Goal: Task Accomplishment & Management: Complete application form

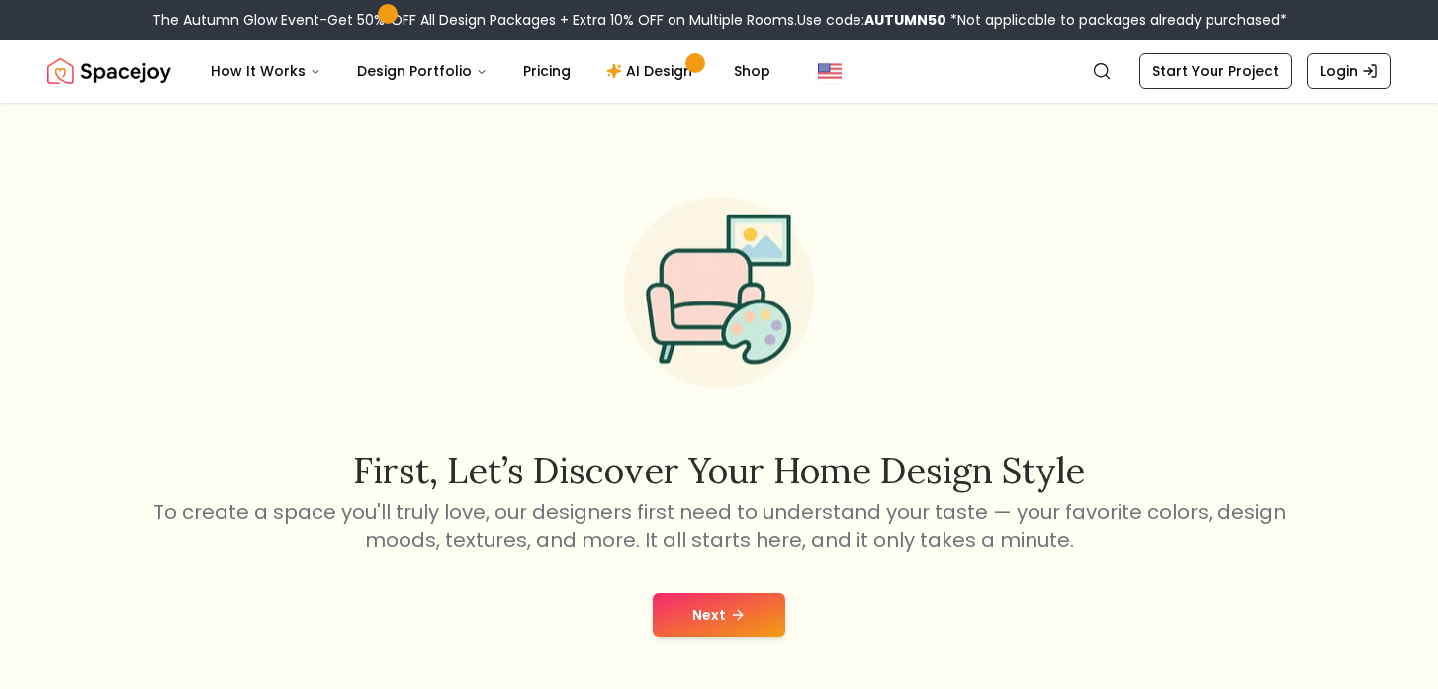
click at [740, 615] on icon at bounding box center [740, 614] width 5 height 9
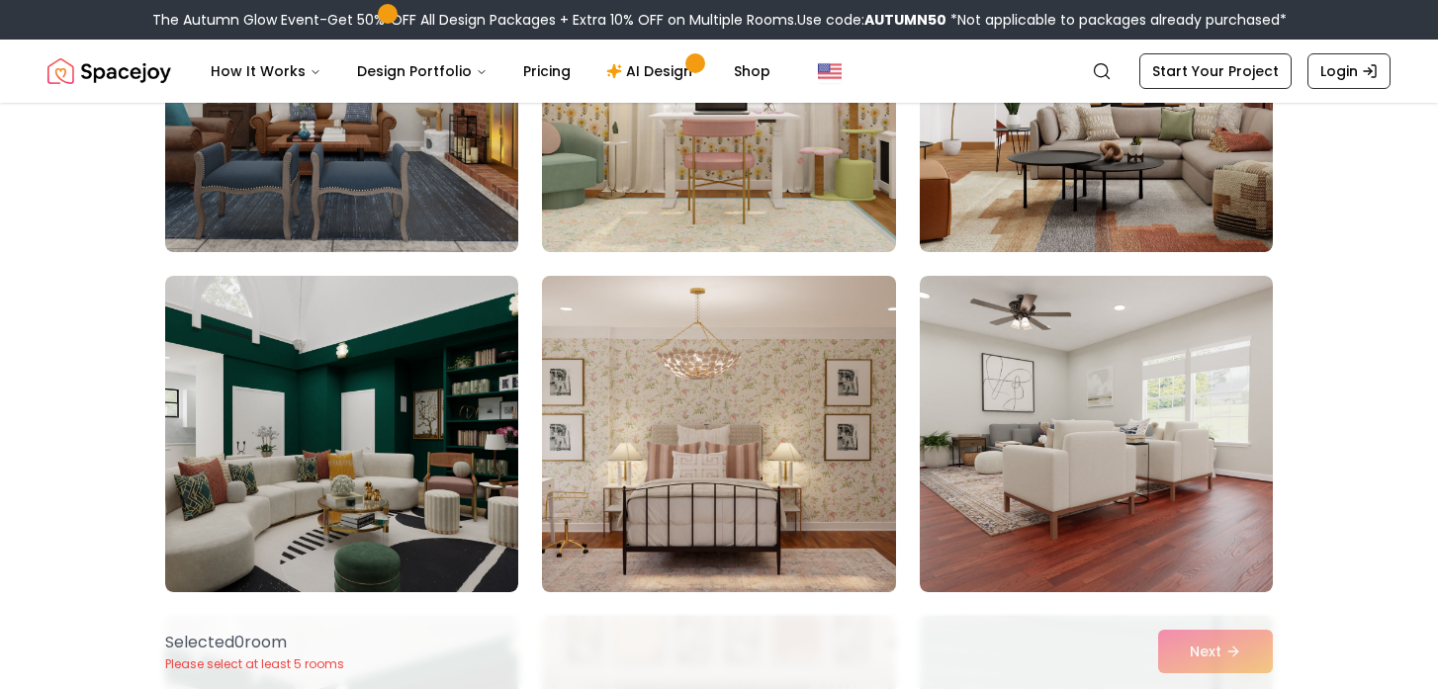
scroll to position [335, 0]
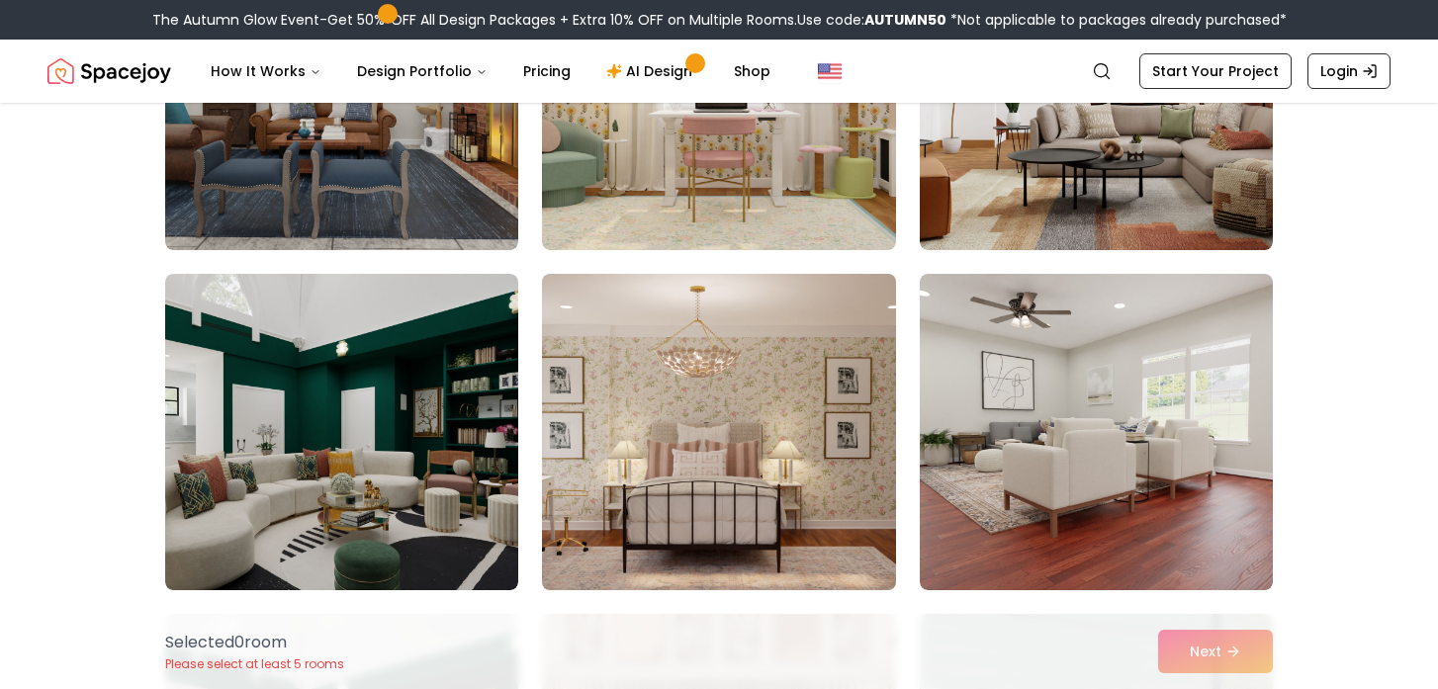
click at [665, 449] on img at bounding box center [718, 432] width 371 height 332
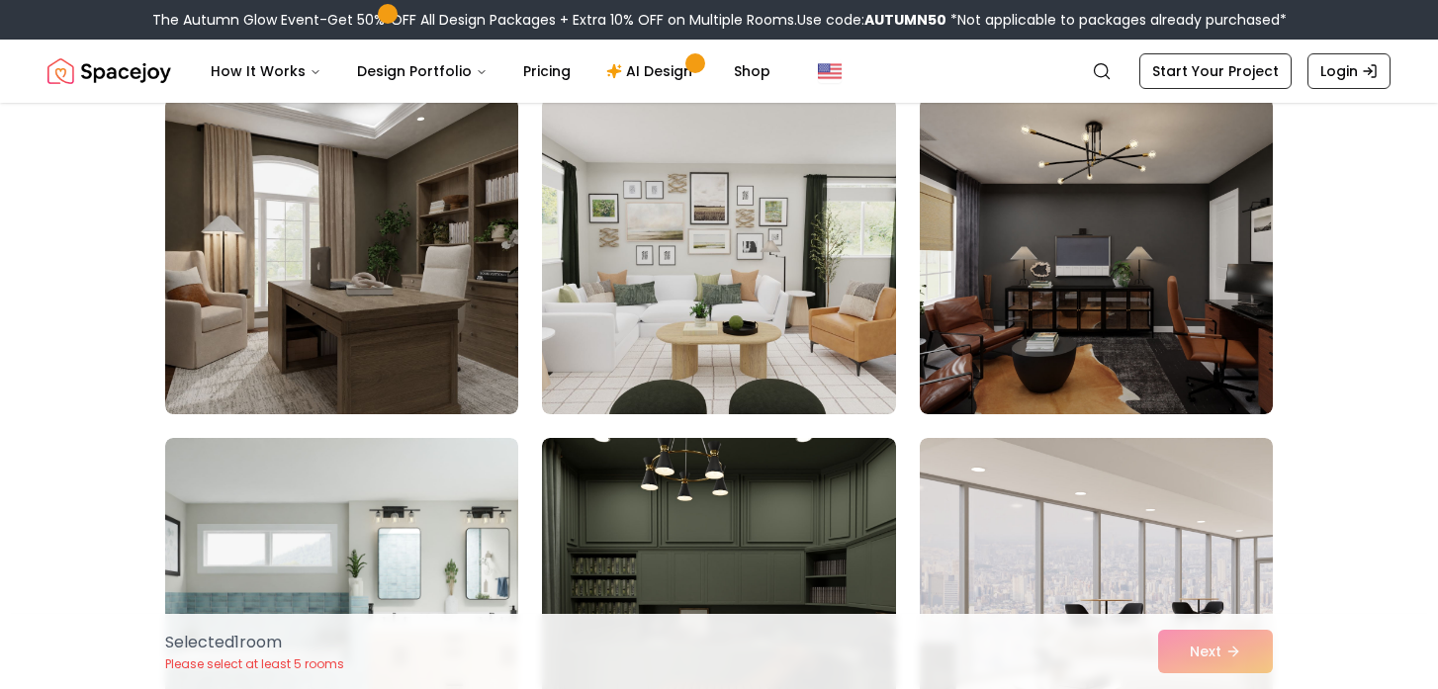
scroll to position [4249, 0]
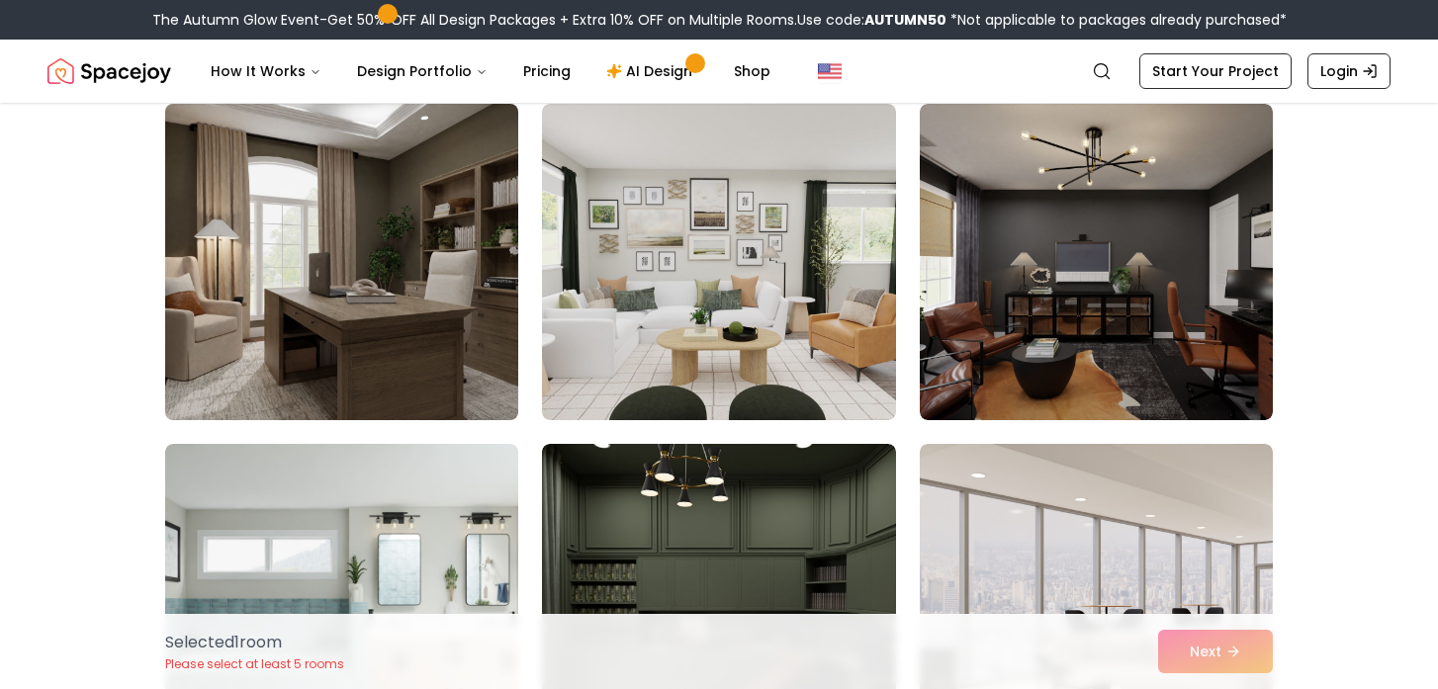
click at [429, 300] on img at bounding box center [341, 262] width 371 height 332
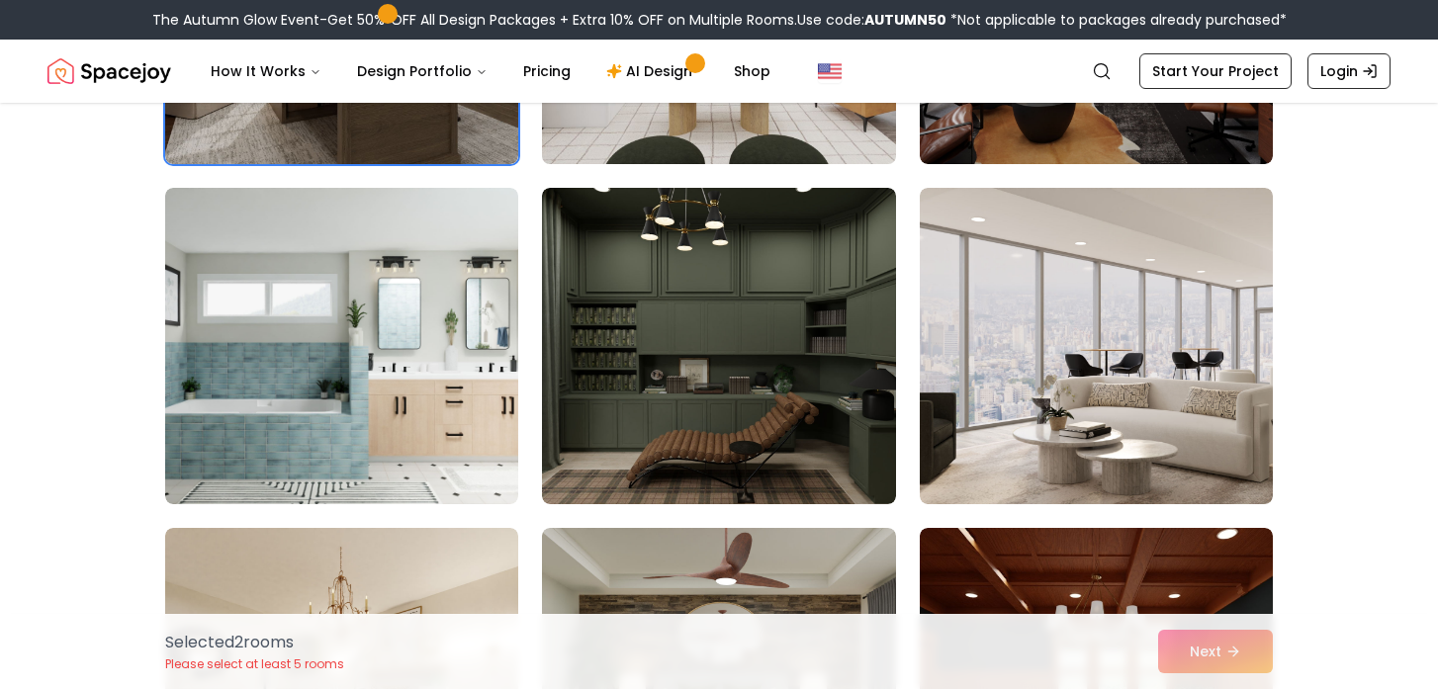
scroll to position [4528, 0]
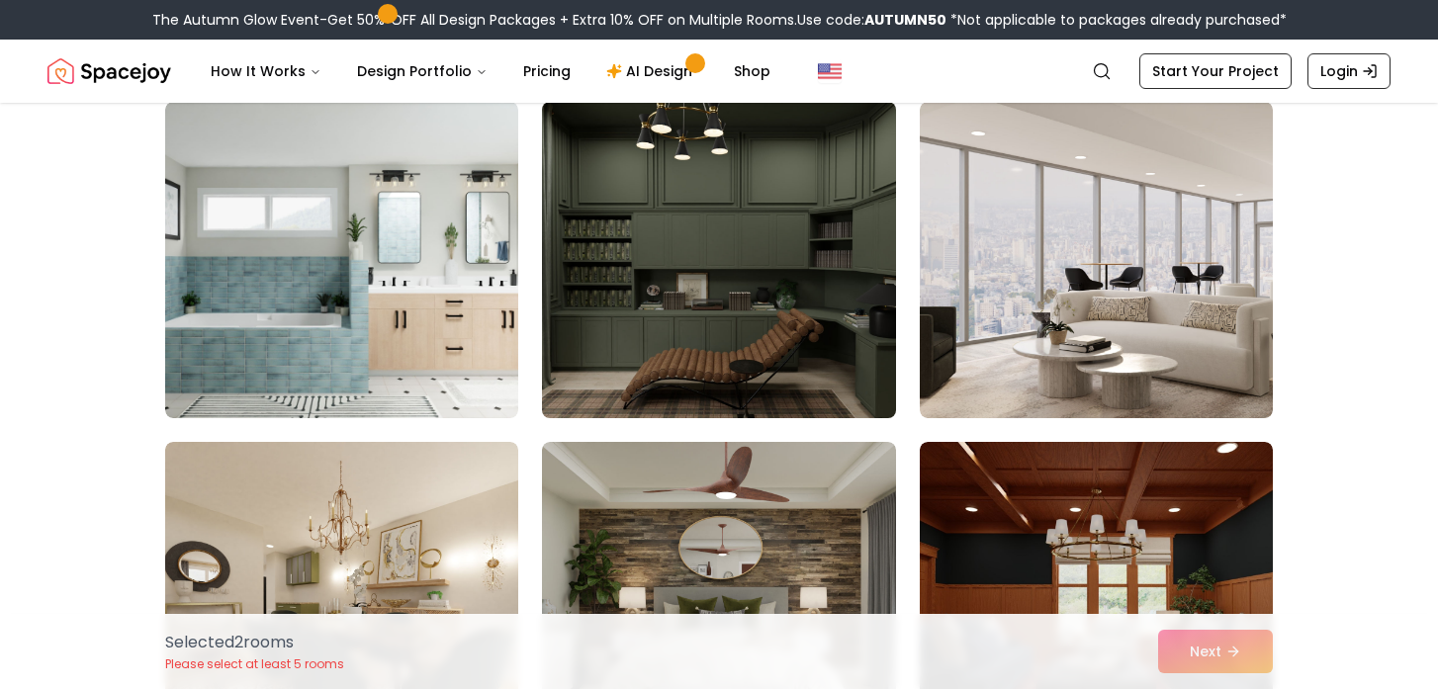
click at [645, 356] on img at bounding box center [718, 260] width 371 height 332
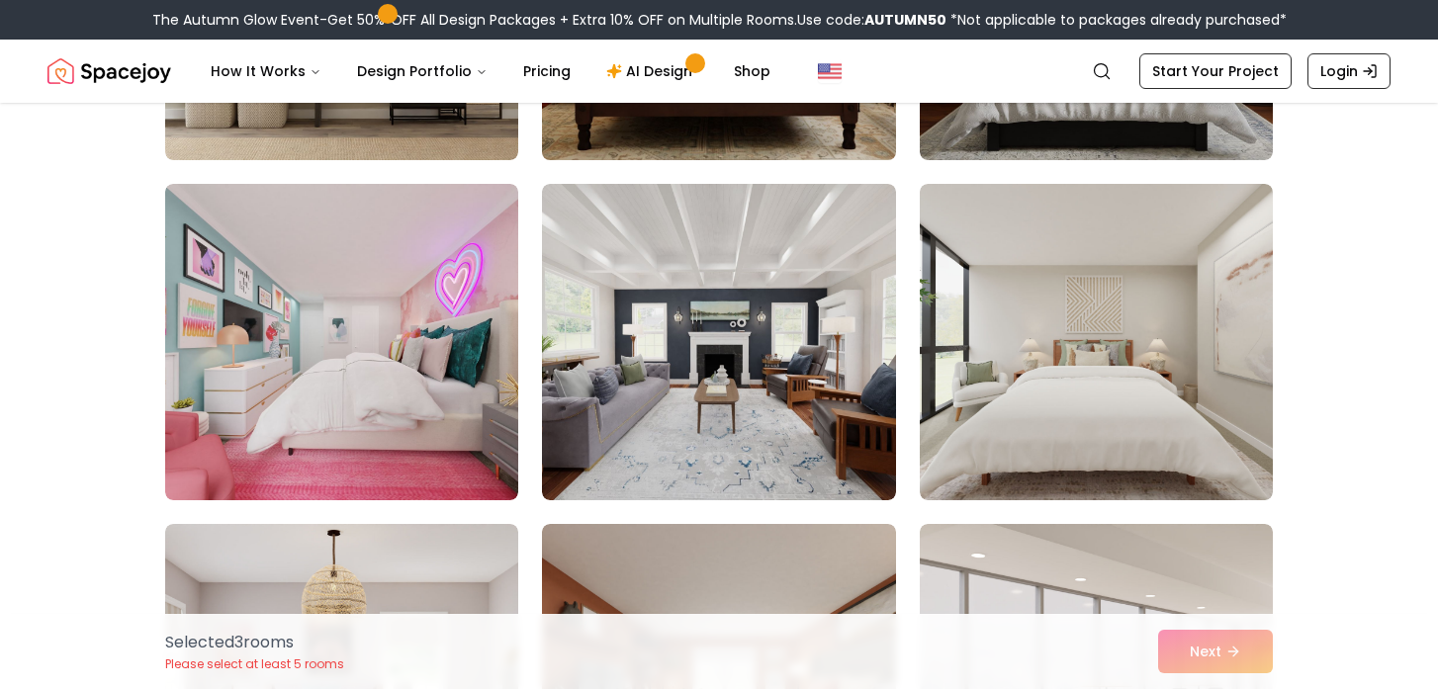
scroll to position [8003, 0]
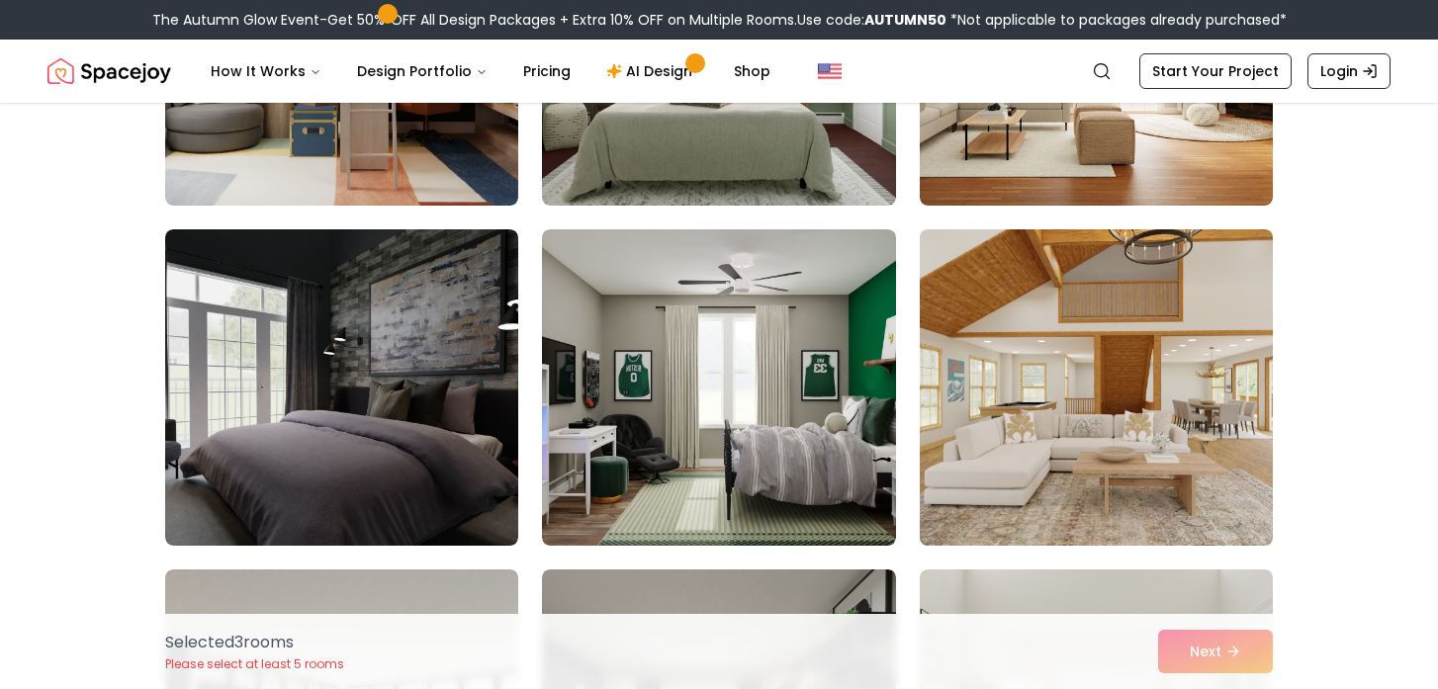
click at [1154, 372] on img at bounding box center [1096, 388] width 371 height 332
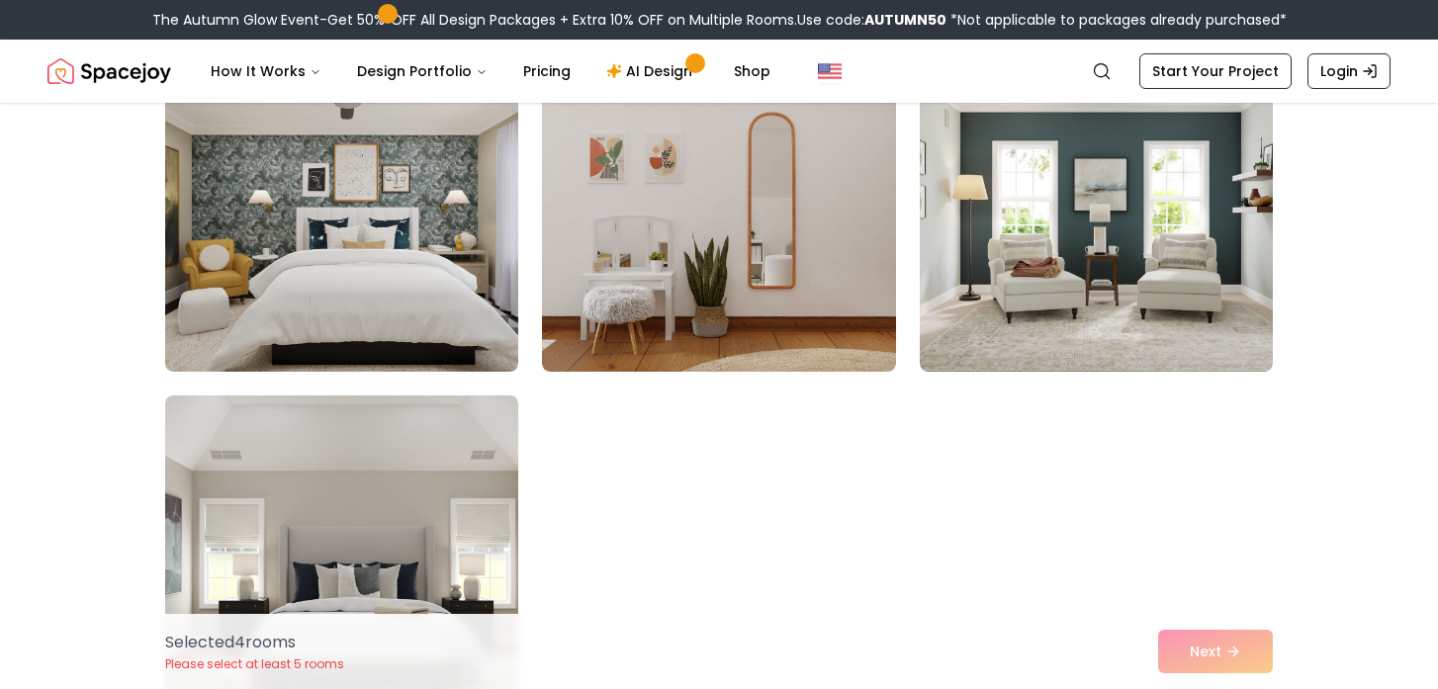
scroll to position [11096, 0]
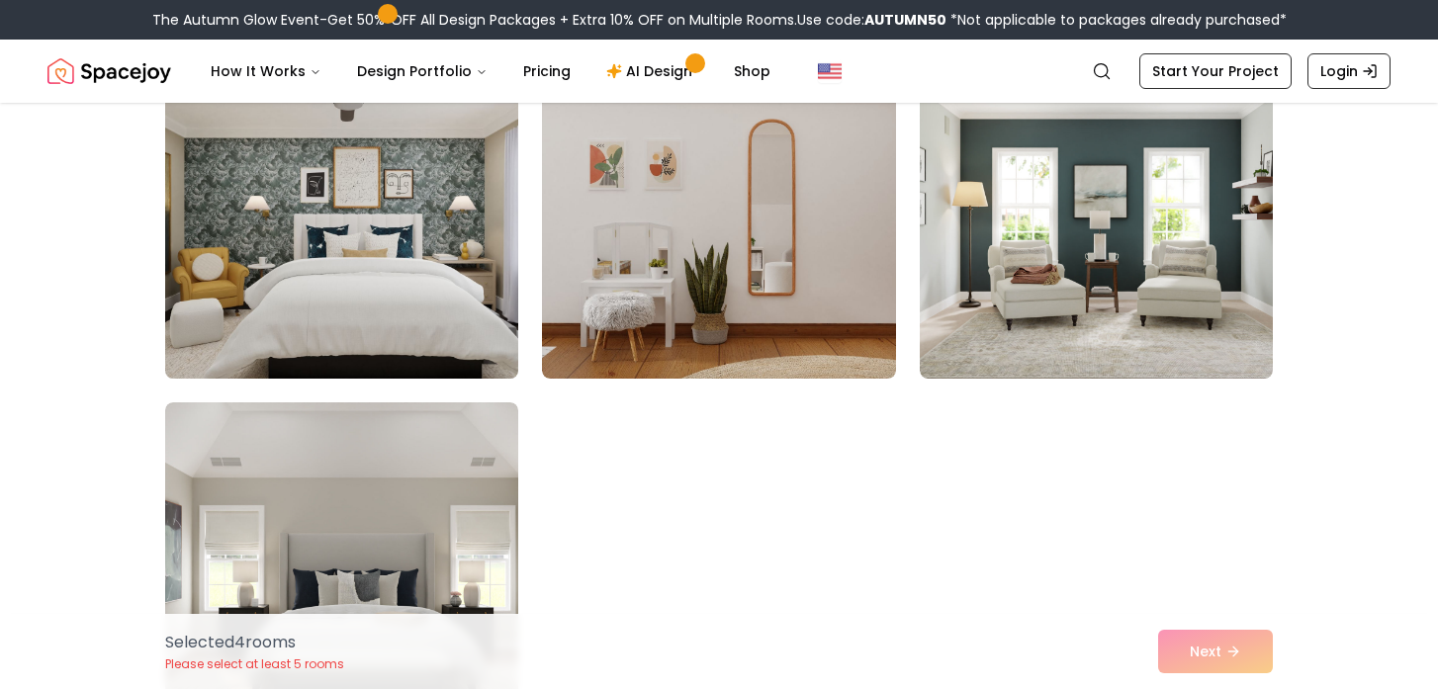
click at [366, 326] on img at bounding box center [341, 220] width 371 height 332
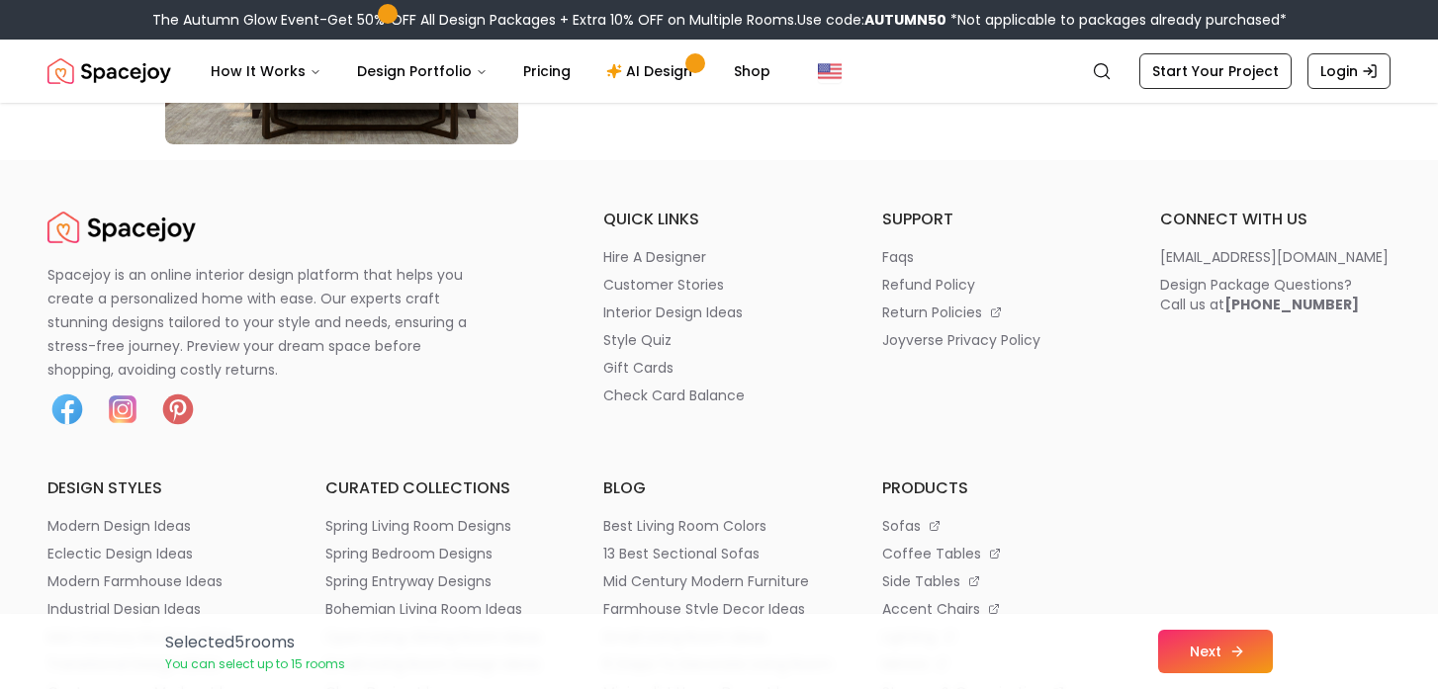
click at [1214, 647] on button "Next" at bounding box center [1215, 652] width 115 height 44
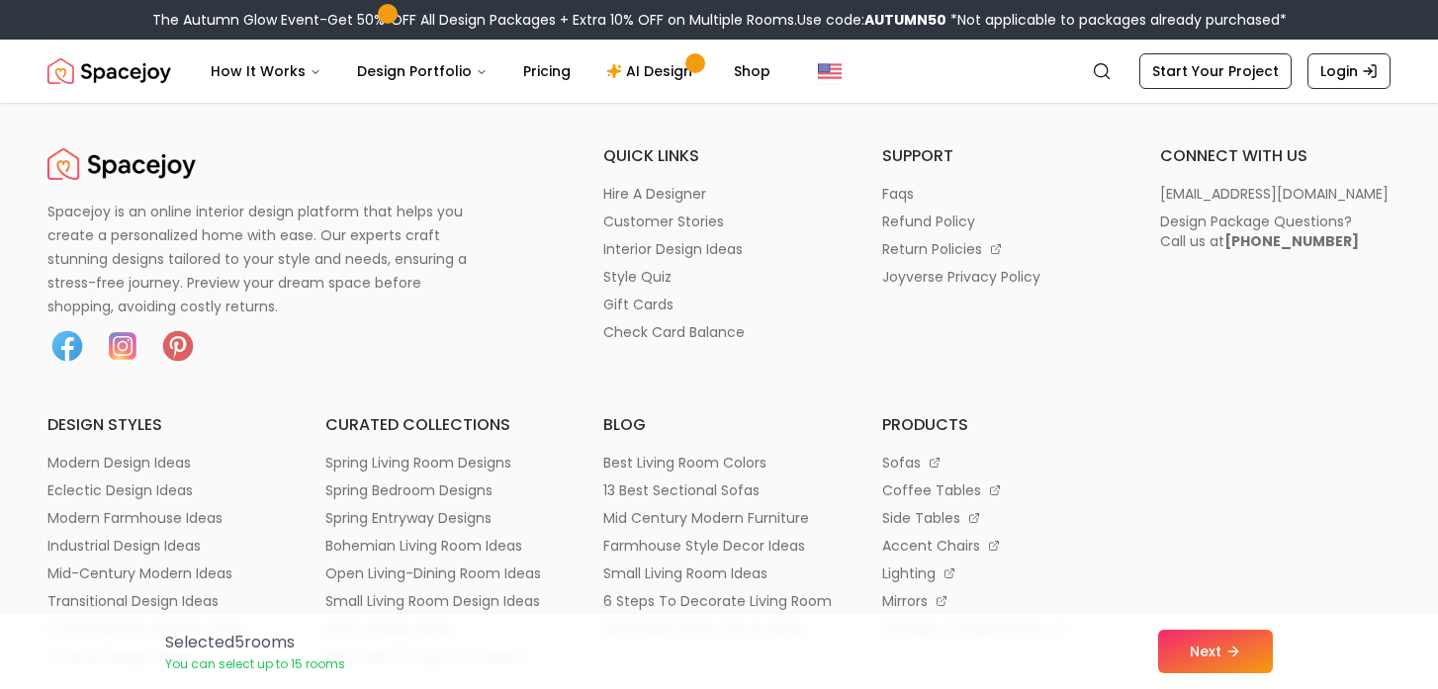
scroll to position [11671, 0]
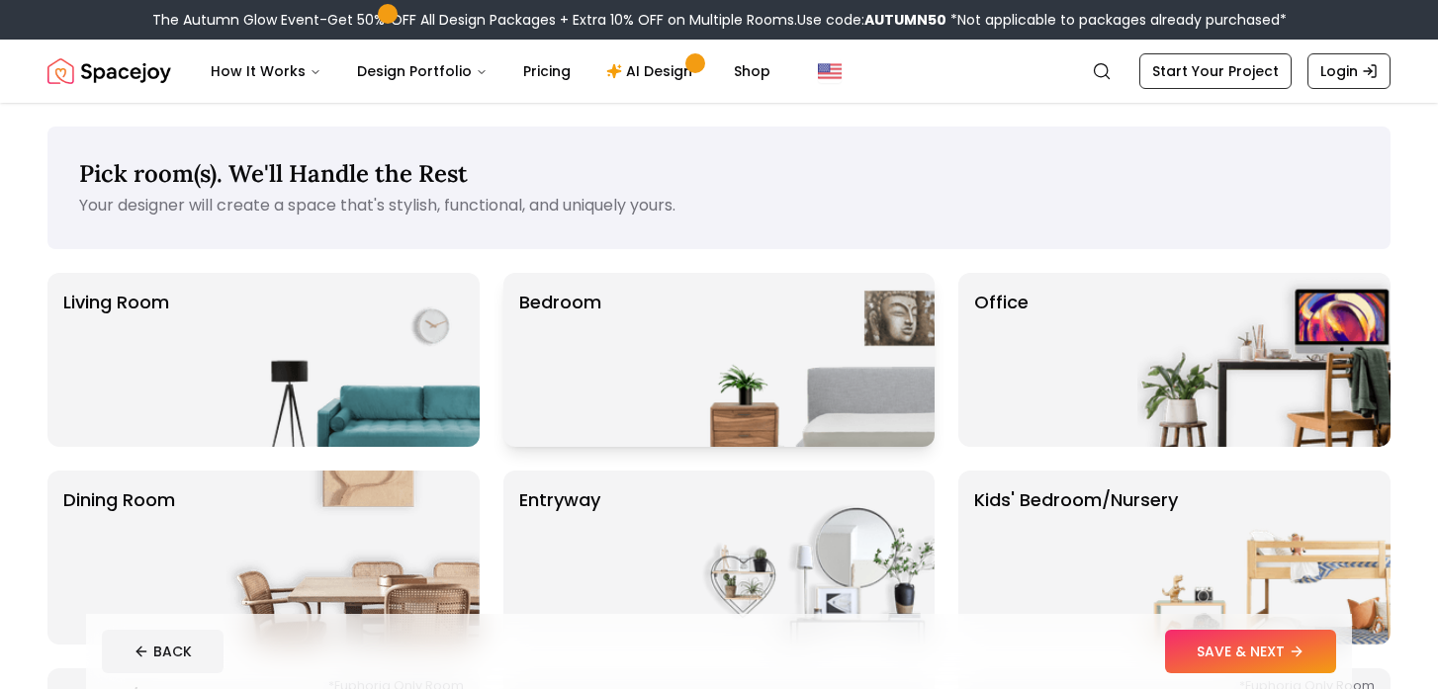
click at [669, 352] on div "Bedroom" at bounding box center [720, 360] width 432 height 174
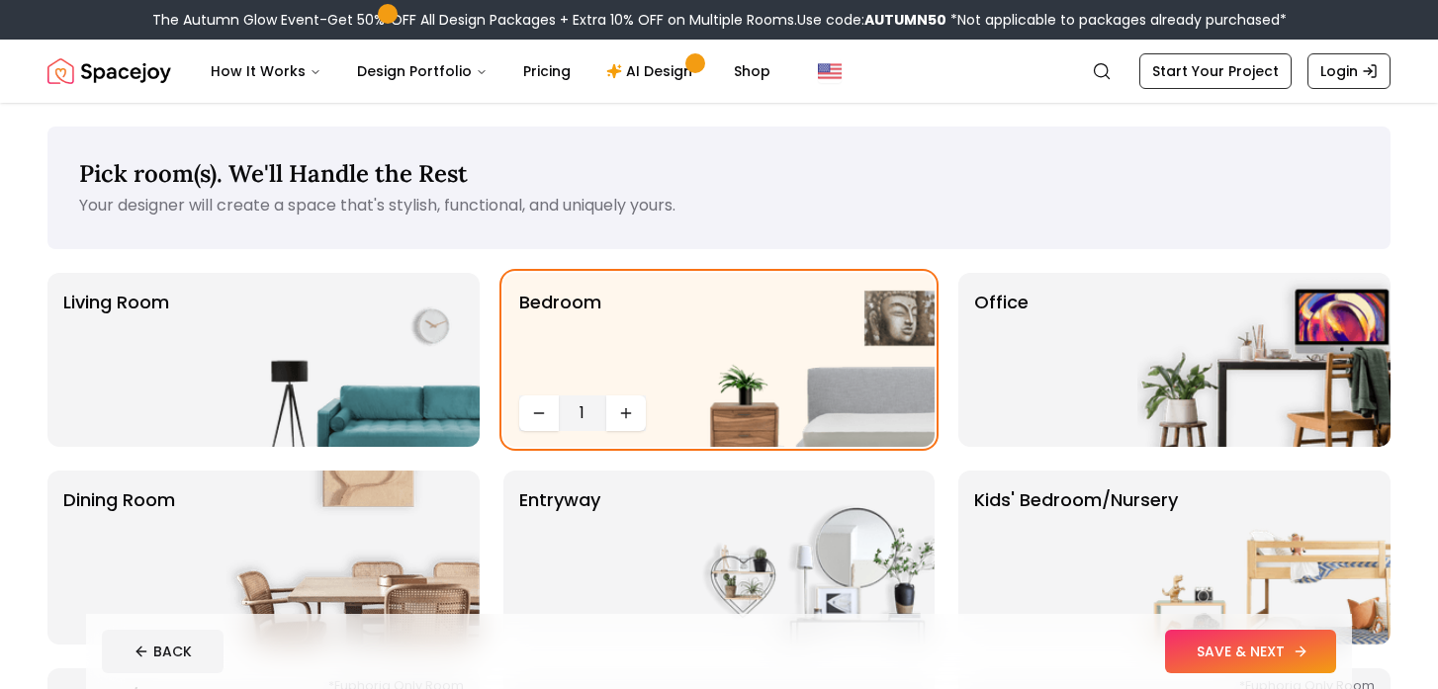
click at [1253, 653] on button "SAVE & NEXT" at bounding box center [1250, 652] width 171 height 44
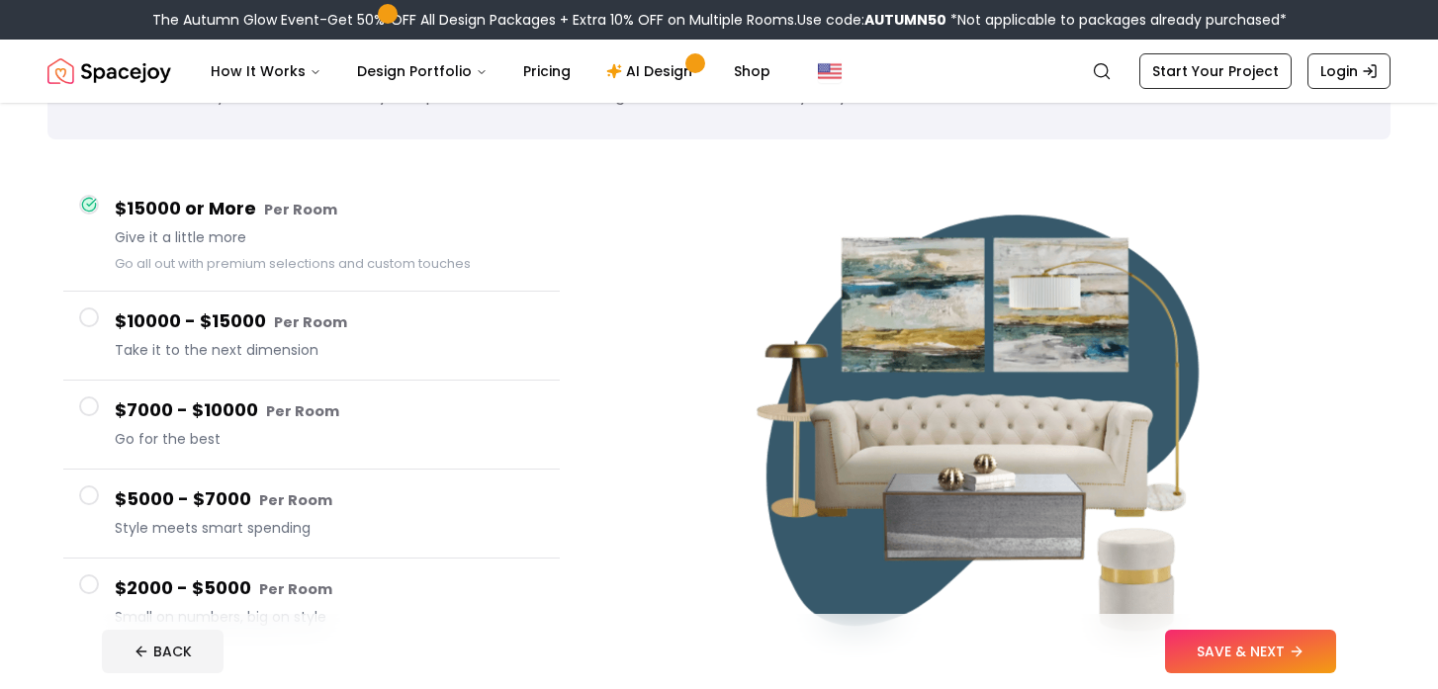
scroll to position [112, 0]
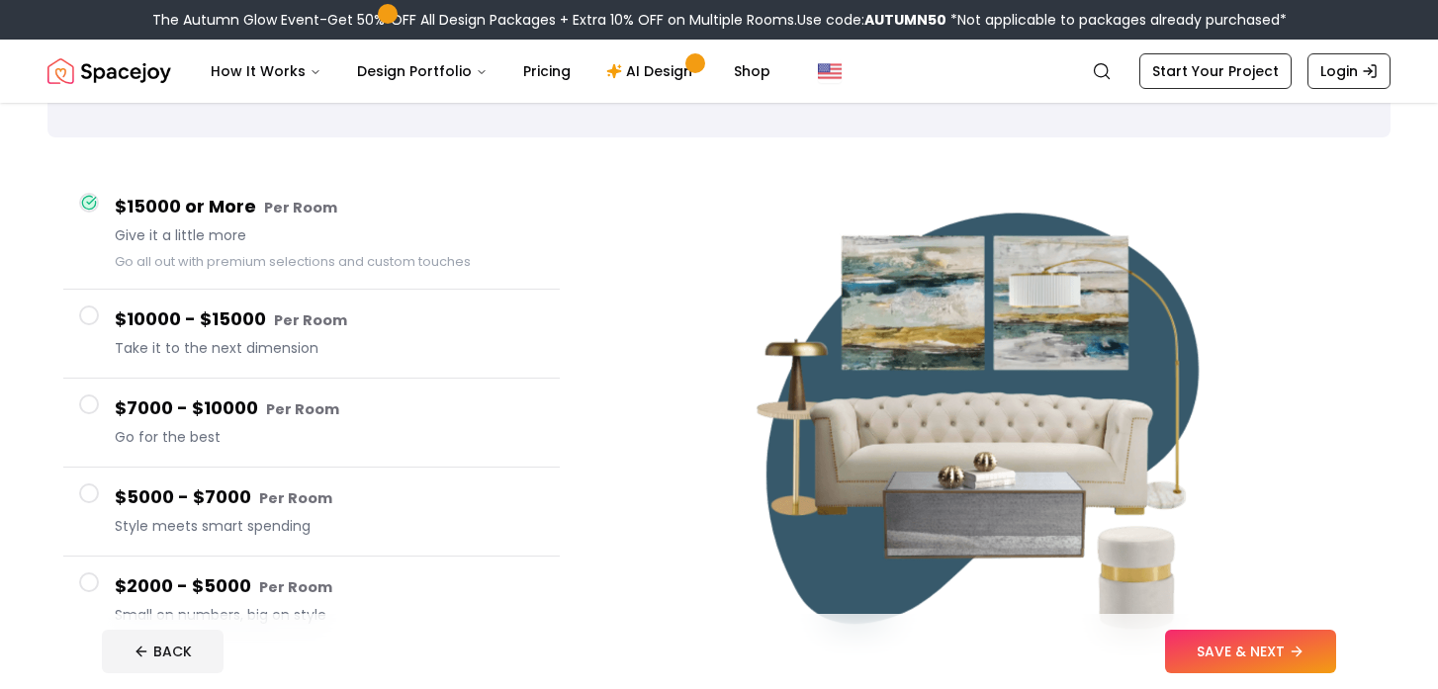
click at [179, 576] on h4 "$2000 - $5000 Per Room" at bounding box center [329, 587] width 429 height 29
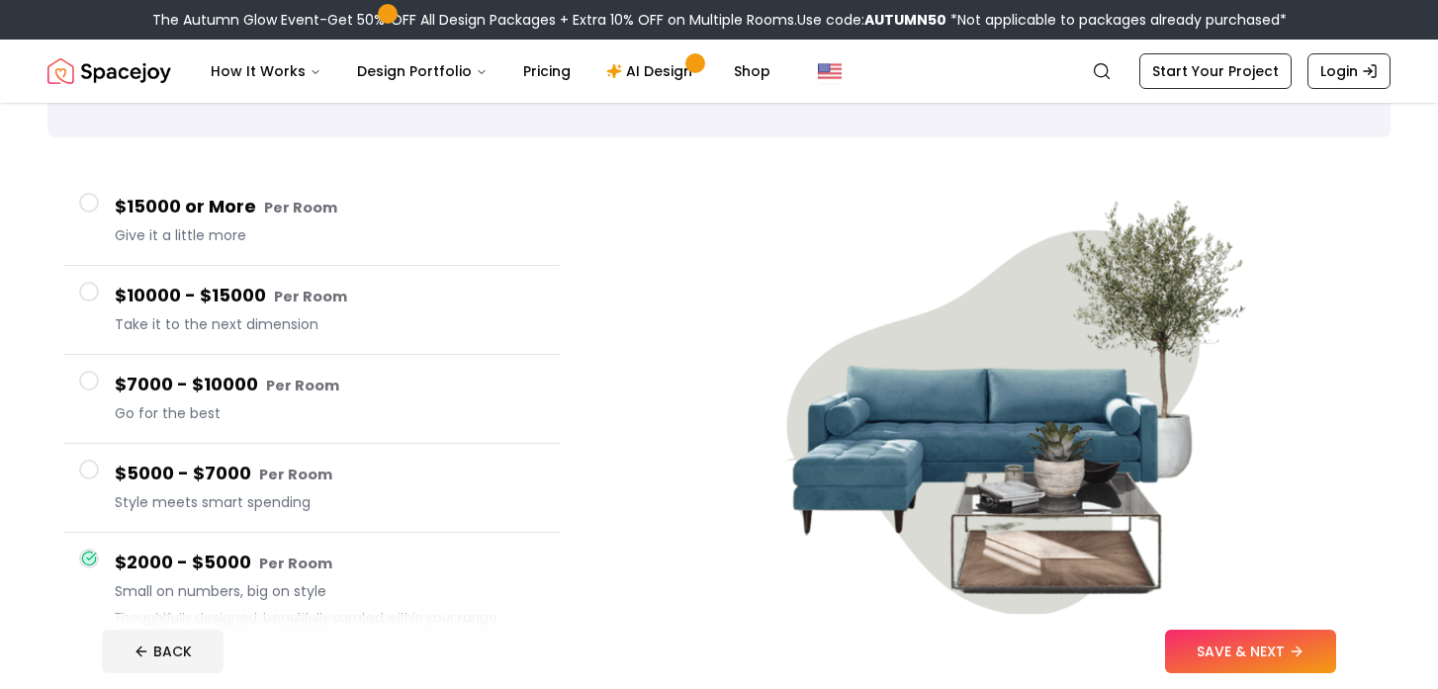
scroll to position [145, 0]
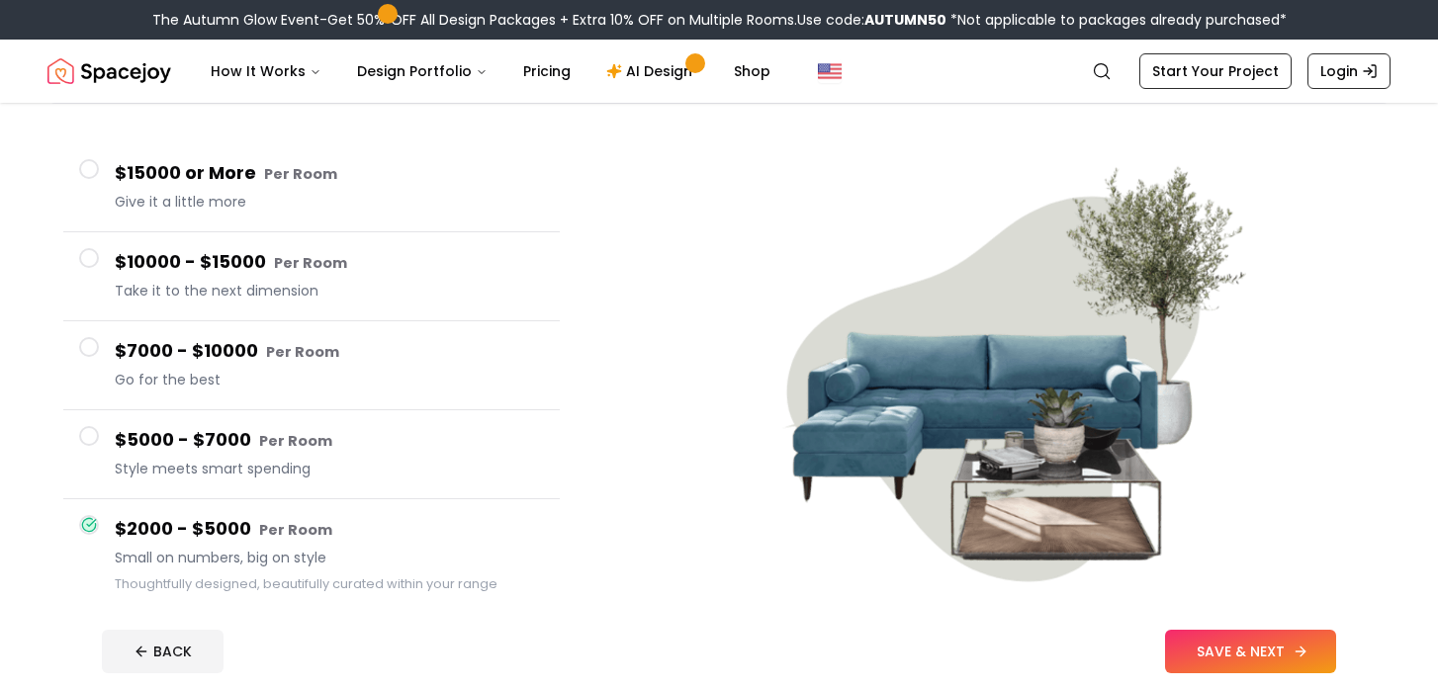
click at [1197, 635] on button "SAVE & NEXT" at bounding box center [1250, 652] width 171 height 44
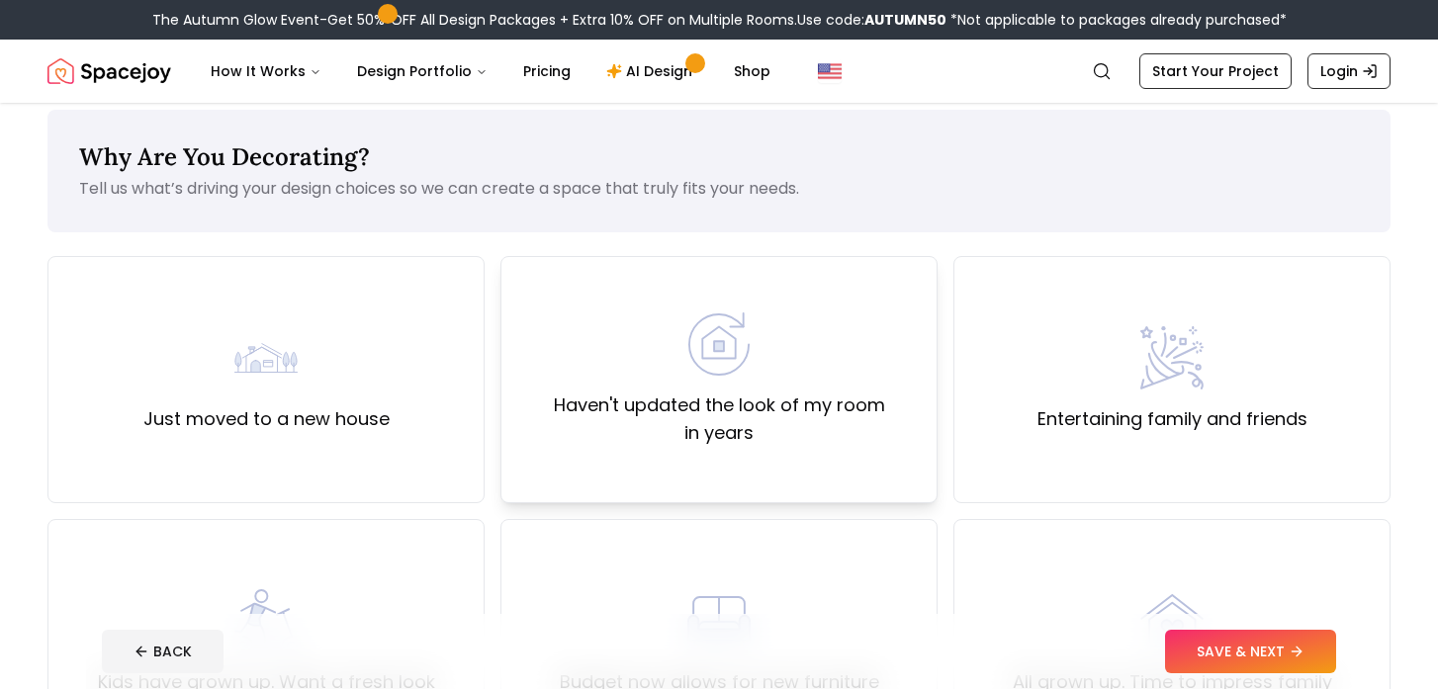
scroll to position [24, 0]
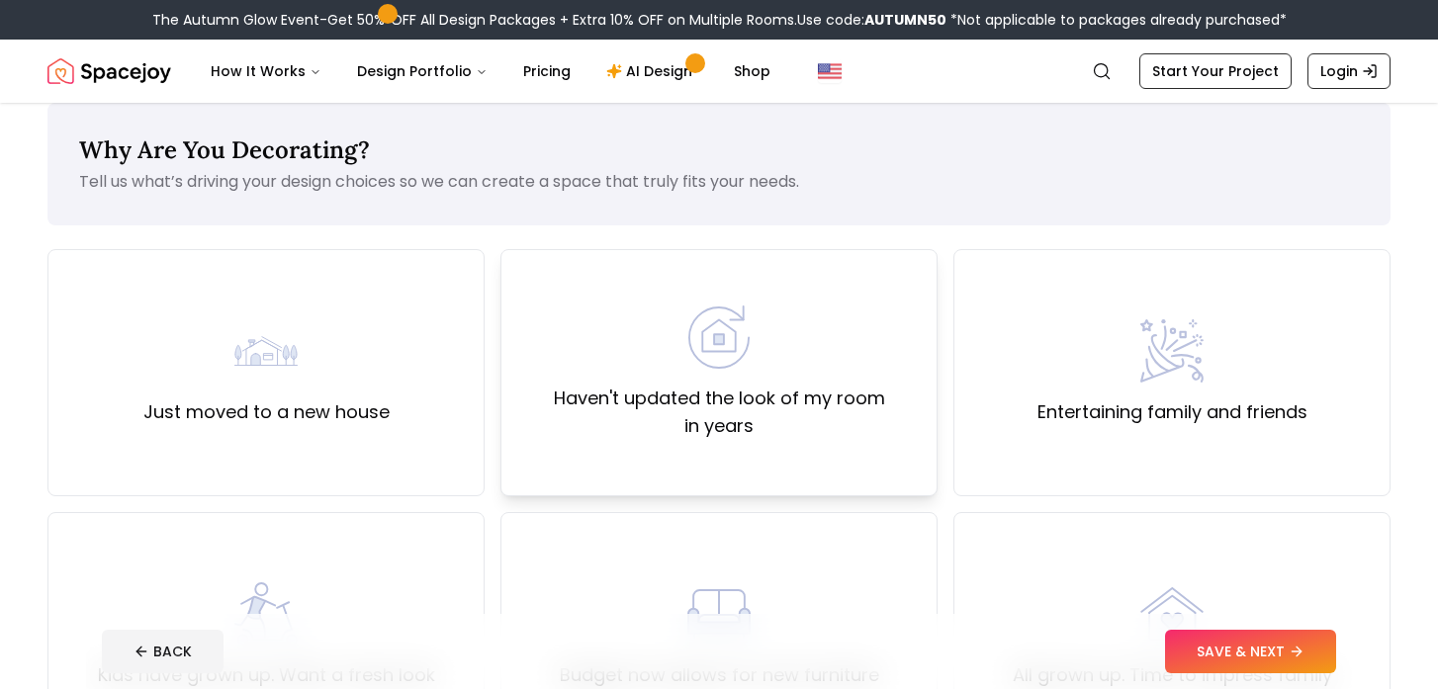
click at [702, 426] on label "Haven't updated the look of my room in years" at bounding box center [719, 412] width 404 height 55
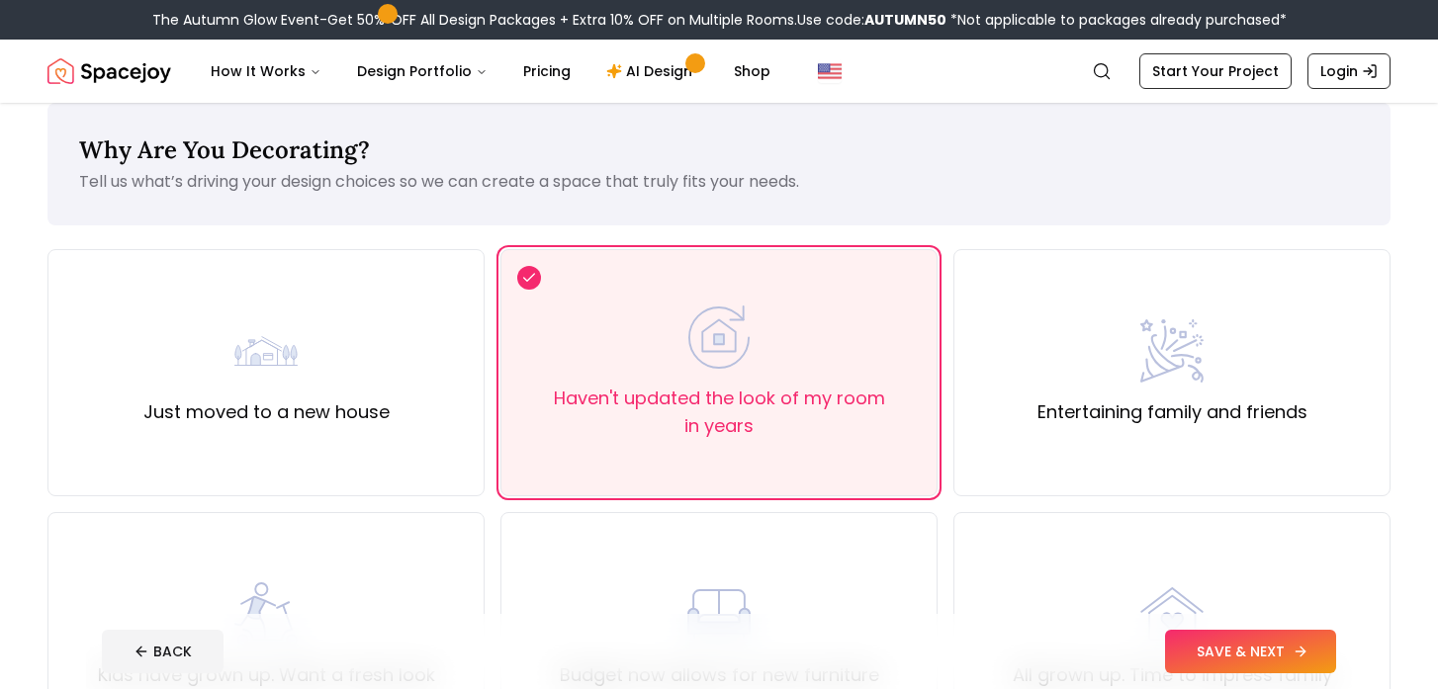
click at [1241, 655] on button "SAVE & NEXT" at bounding box center [1250, 652] width 171 height 44
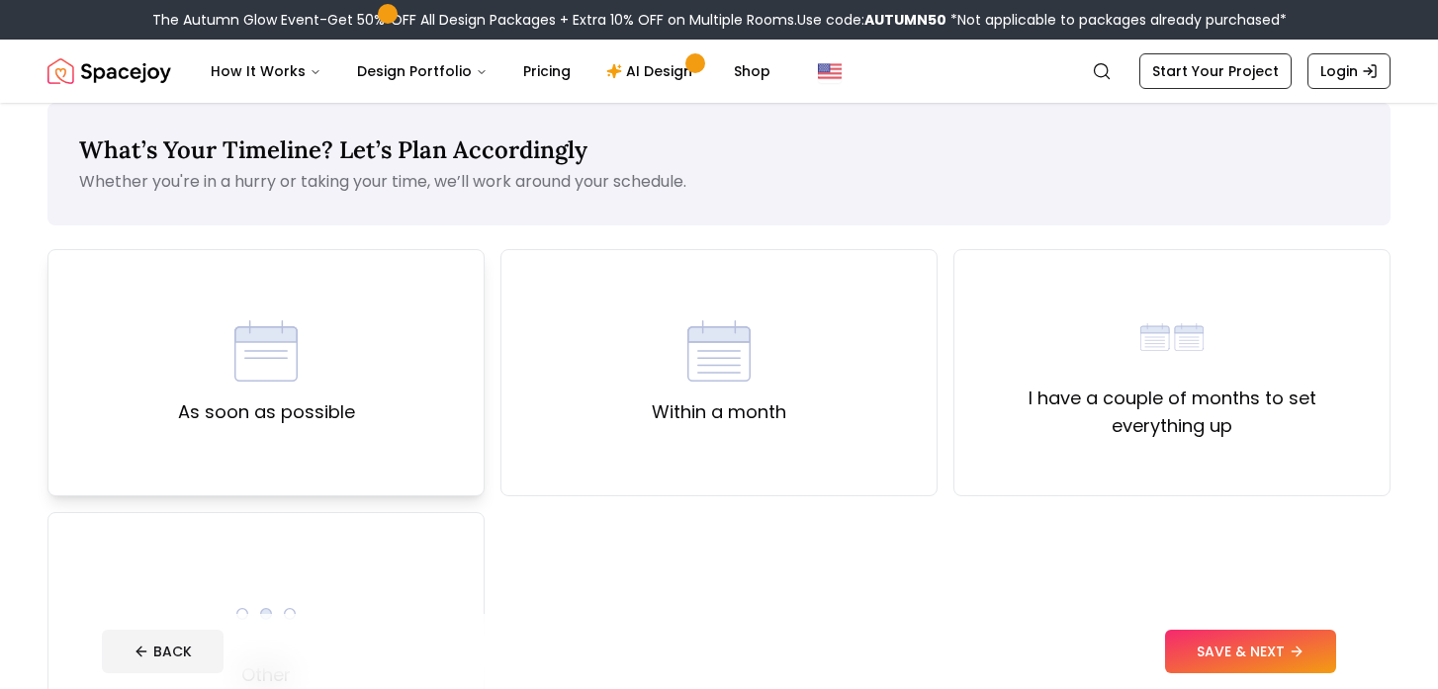
click at [383, 420] on div "As soon as possible" at bounding box center [265, 372] width 437 height 247
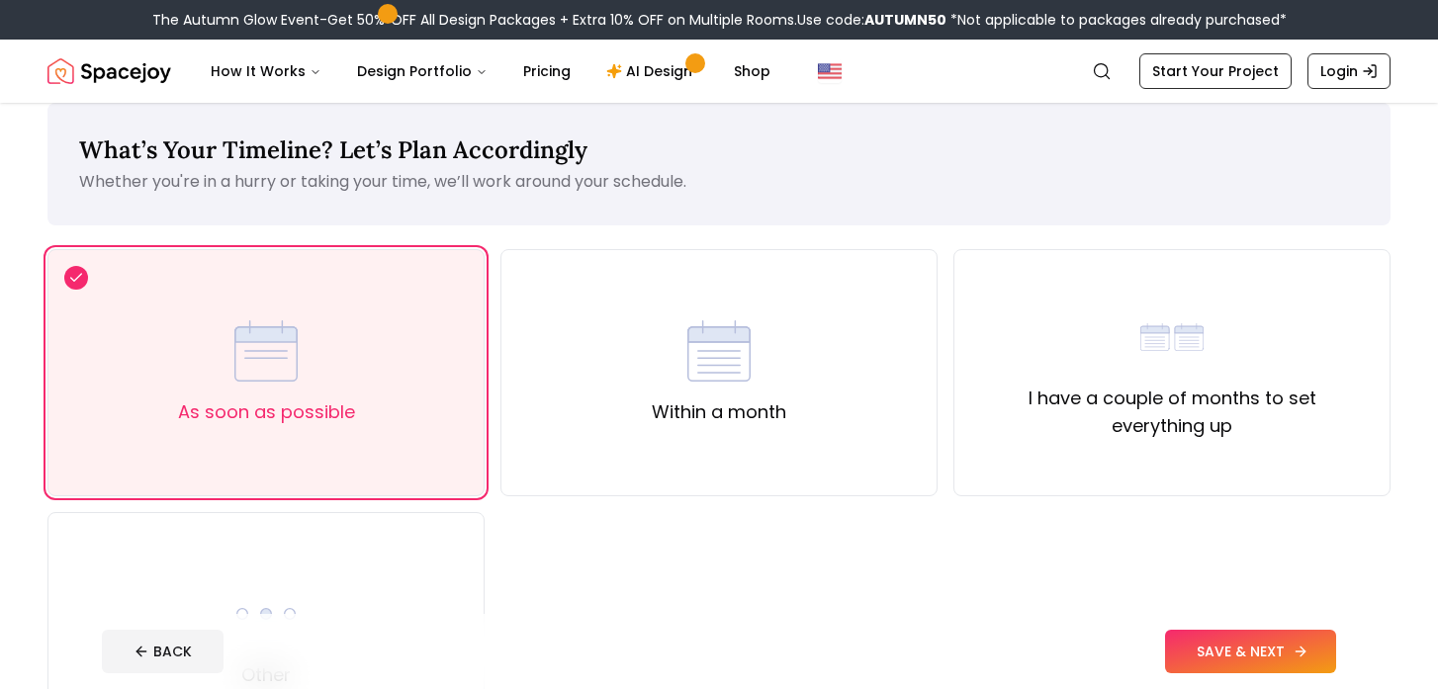
click at [1241, 635] on button "SAVE & NEXT" at bounding box center [1250, 652] width 171 height 44
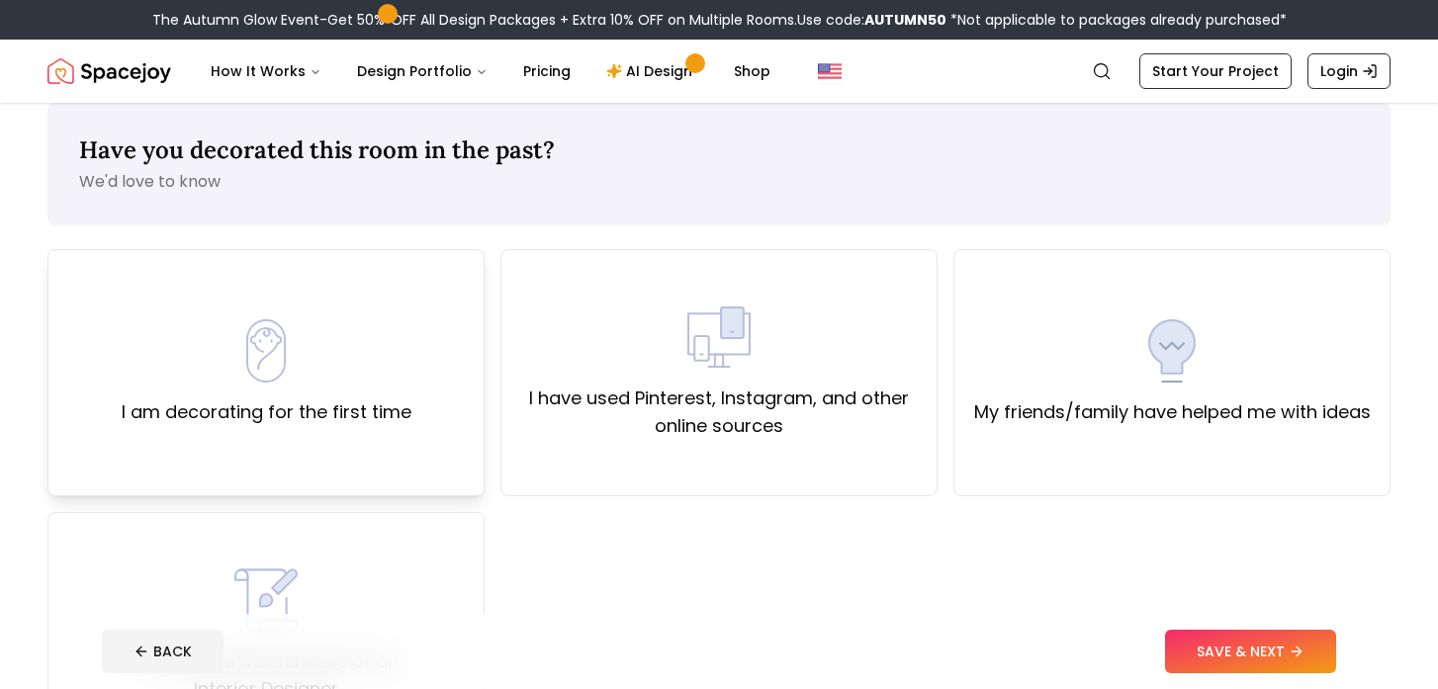
click at [375, 423] on label "I am decorating for the first time" at bounding box center [267, 413] width 290 height 28
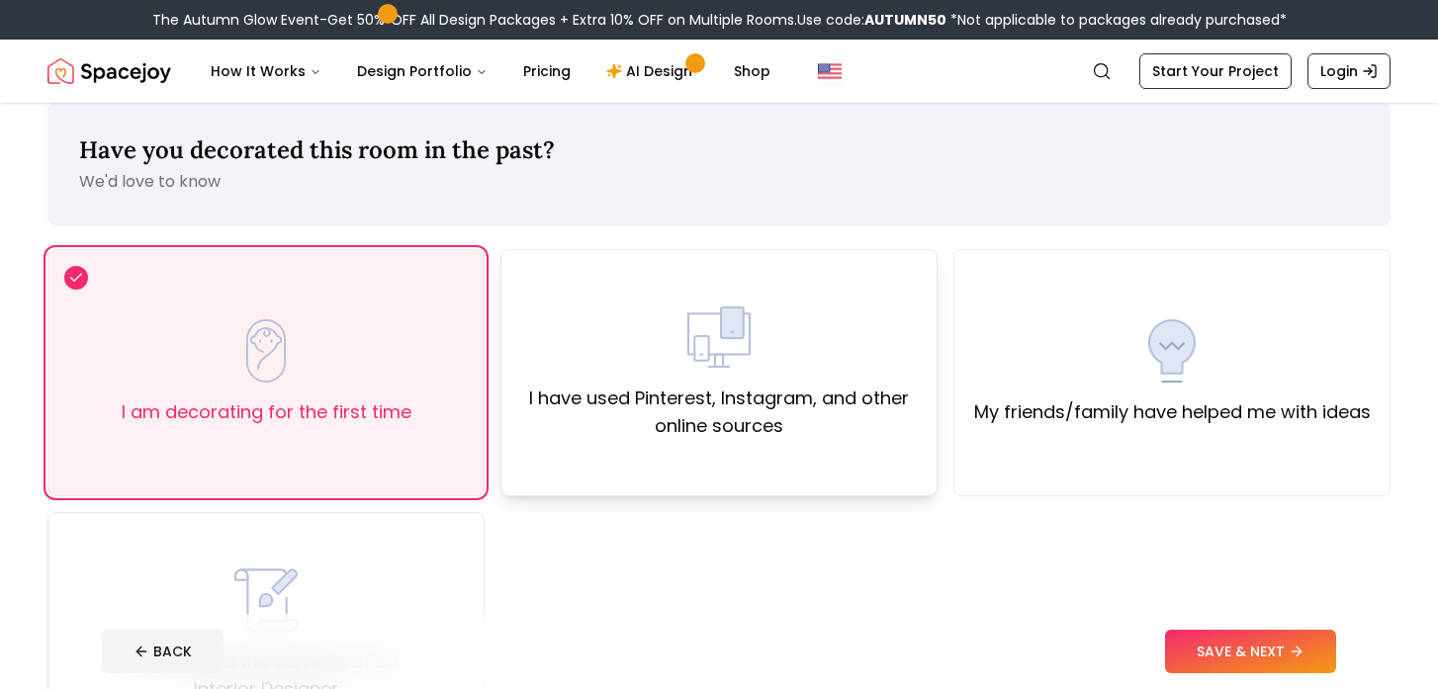
click at [874, 434] on label "I have used Pinterest, Instagram, and other online sources" at bounding box center [719, 412] width 404 height 55
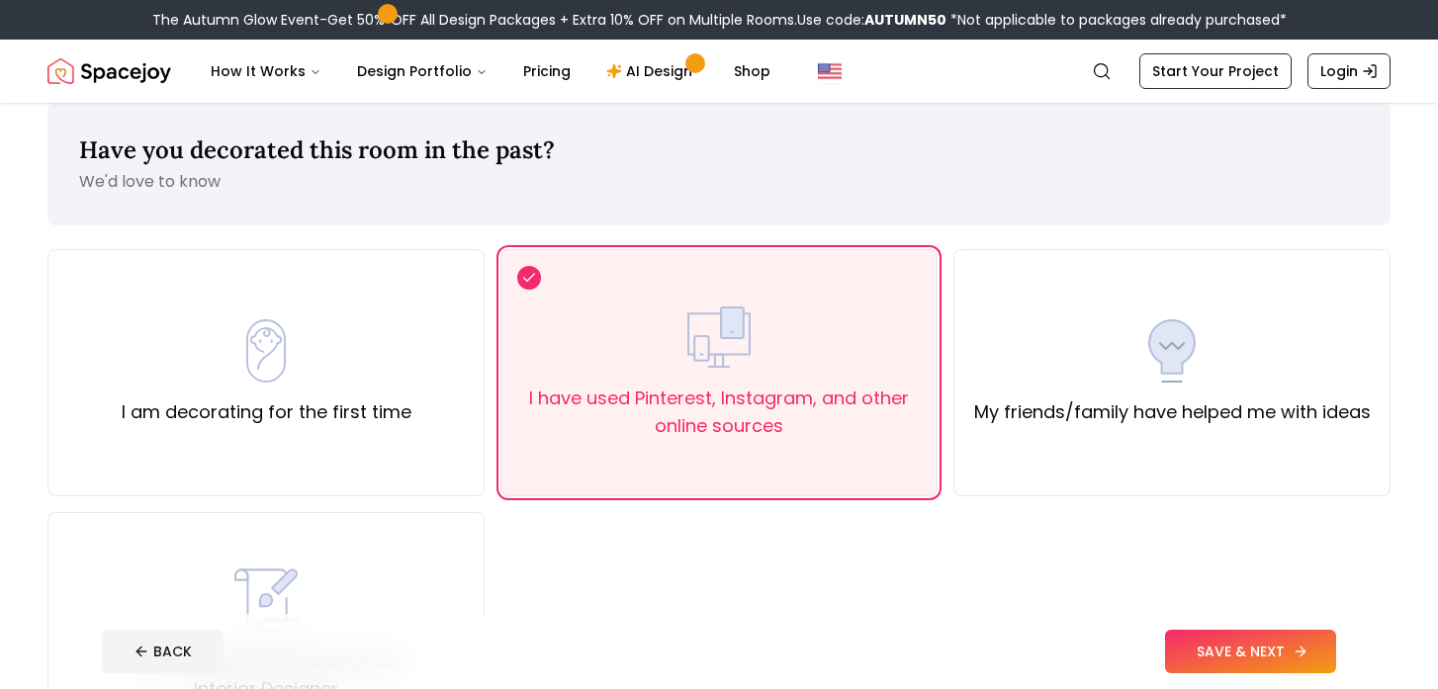
click at [1269, 659] on button "SAVE & NEXT" at bounding box center [1250, 652] width 171 height 44
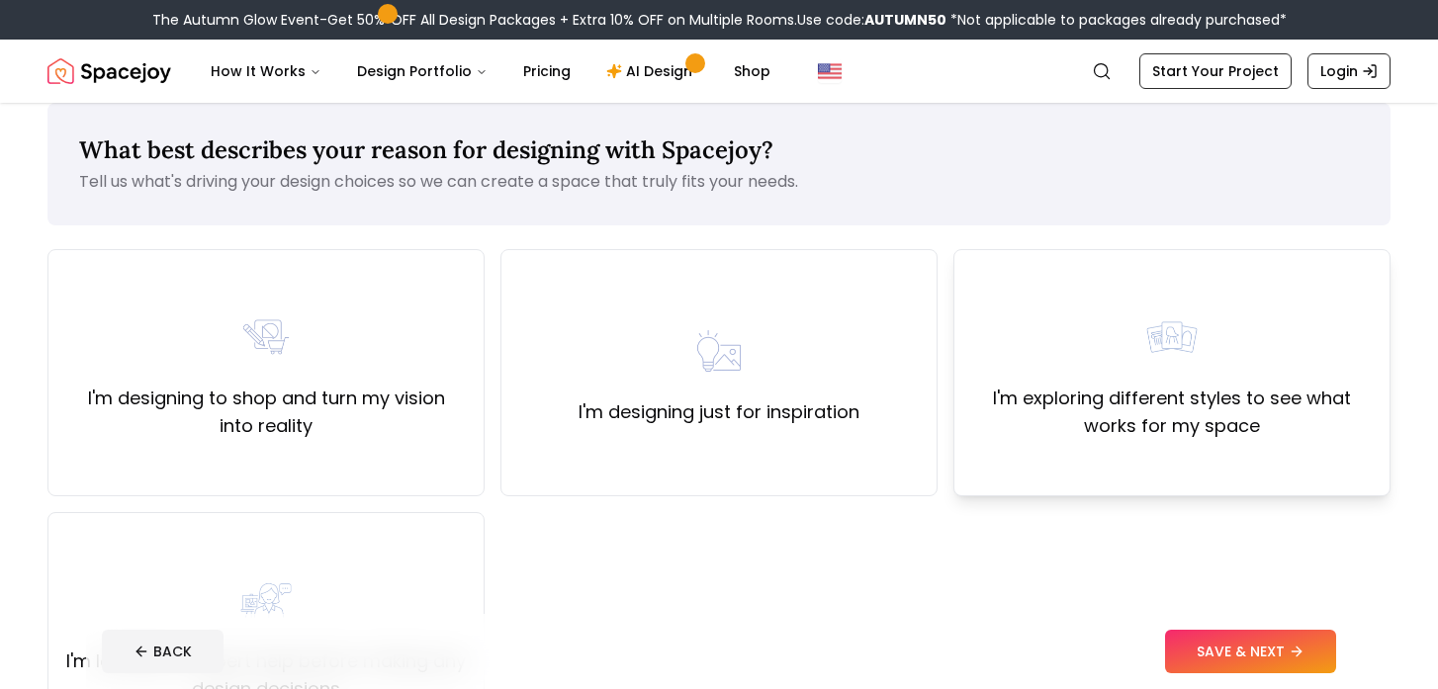
click at [1052, 414] on label "I'm exploring different styles to see what works for my space" at bounding box center [1172, 412] width 404 height 55
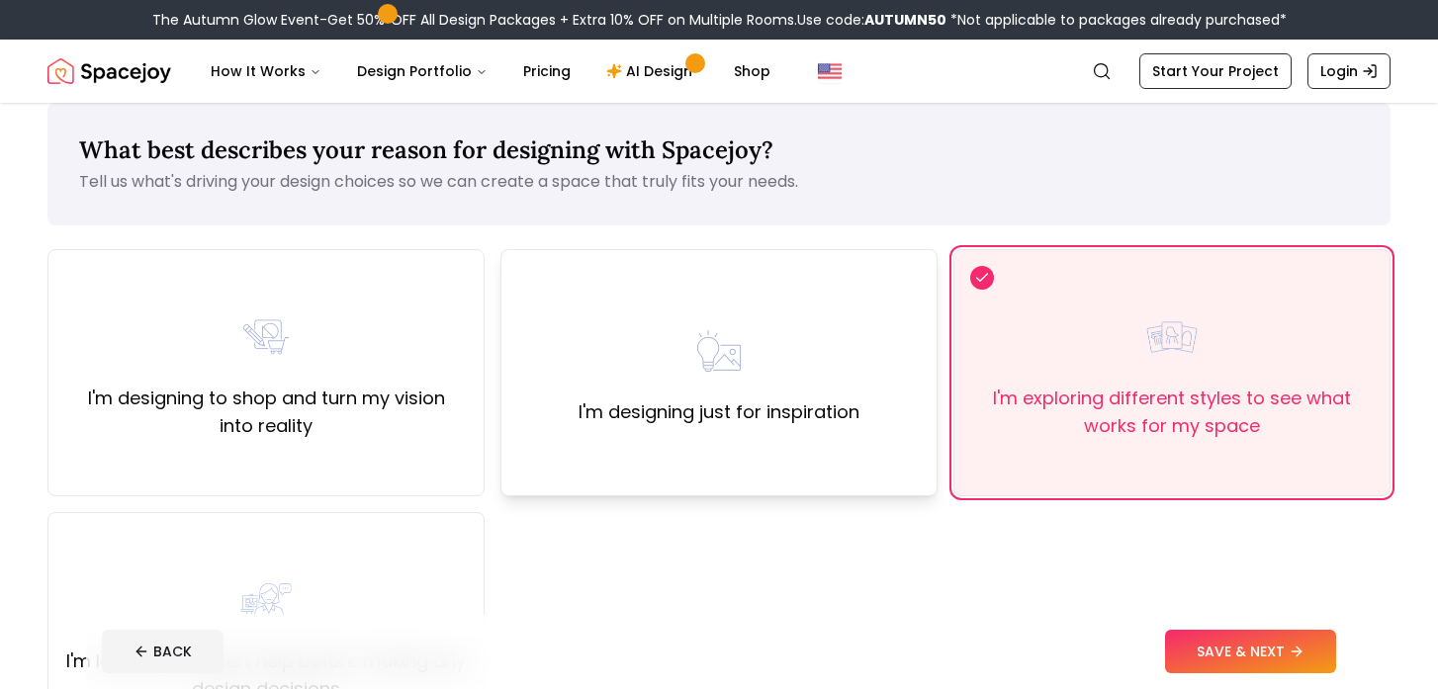
scroll to position [119, 0]
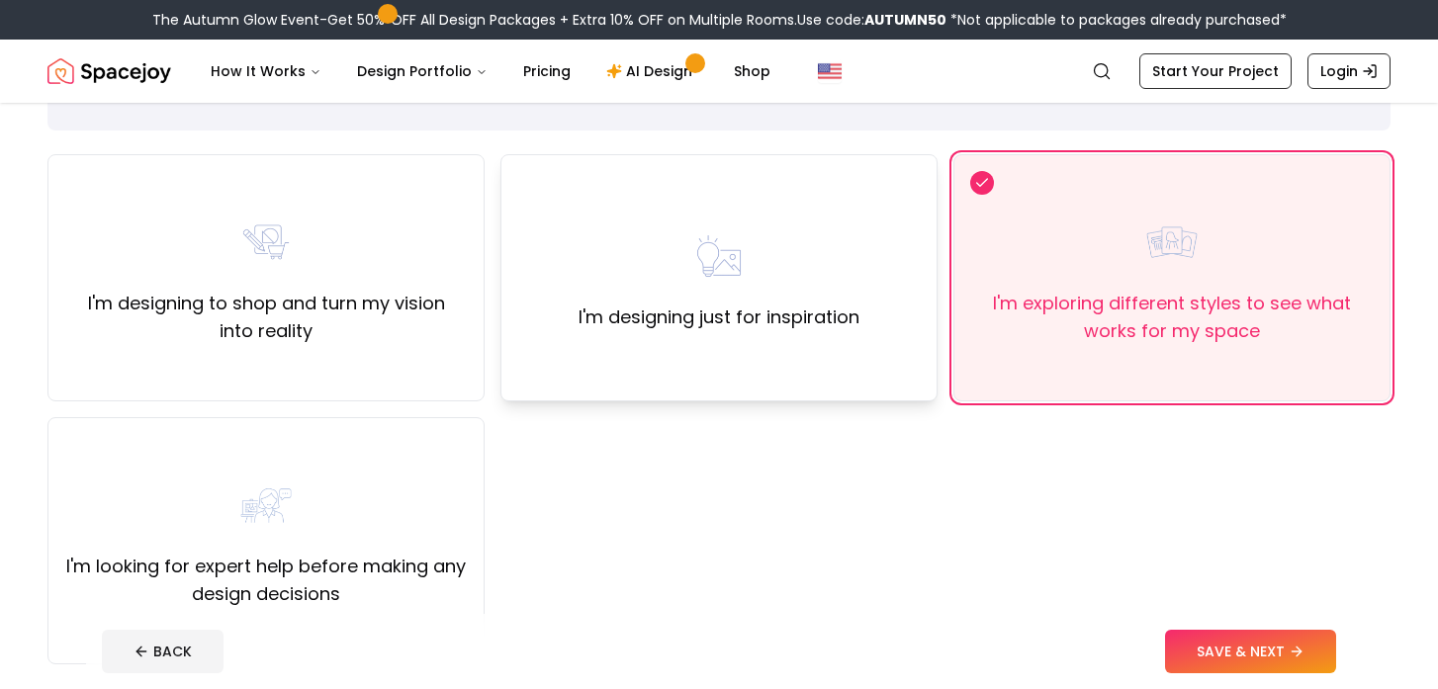
click at [696, 367] on div "I'm designing just for inspiration" at bounding box center [719, 277] width 437 height 247
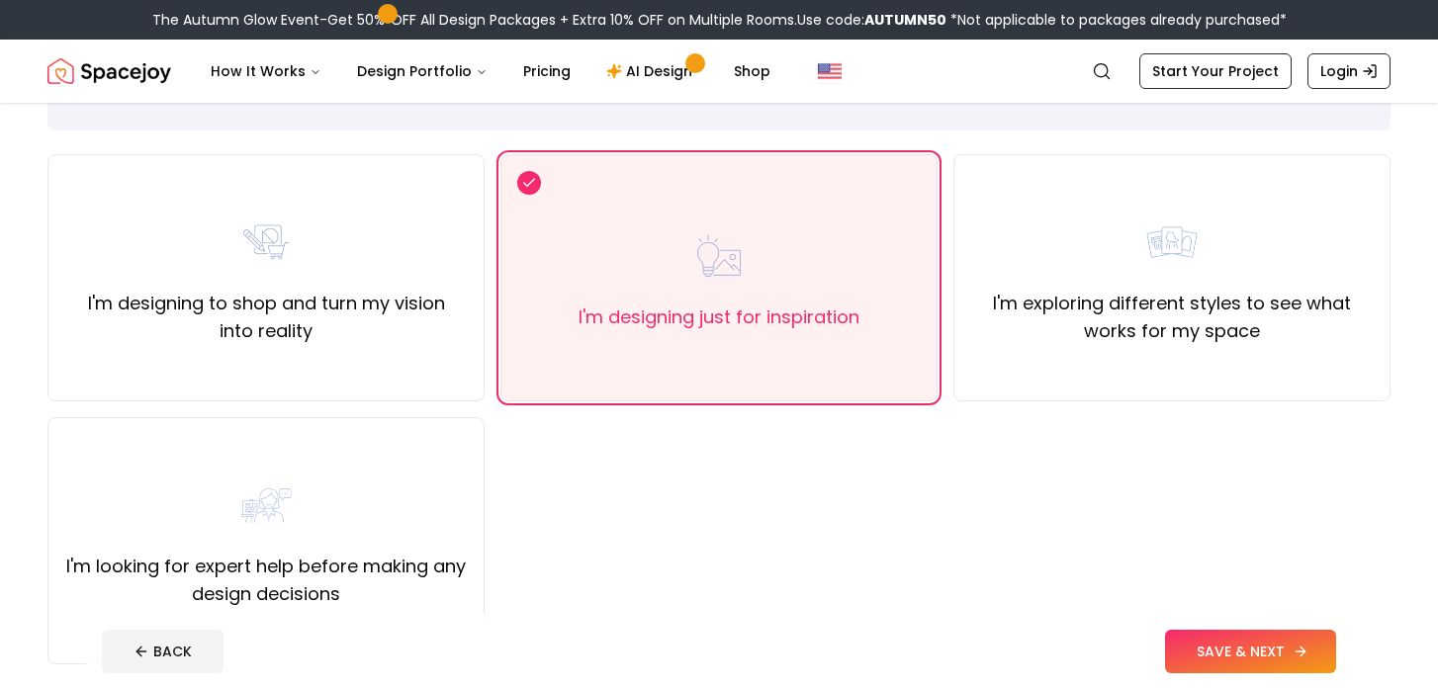
click at [1227, 659] on button "SAVE & NEXT" at bounding box center [1250, 652] width 171 height 44
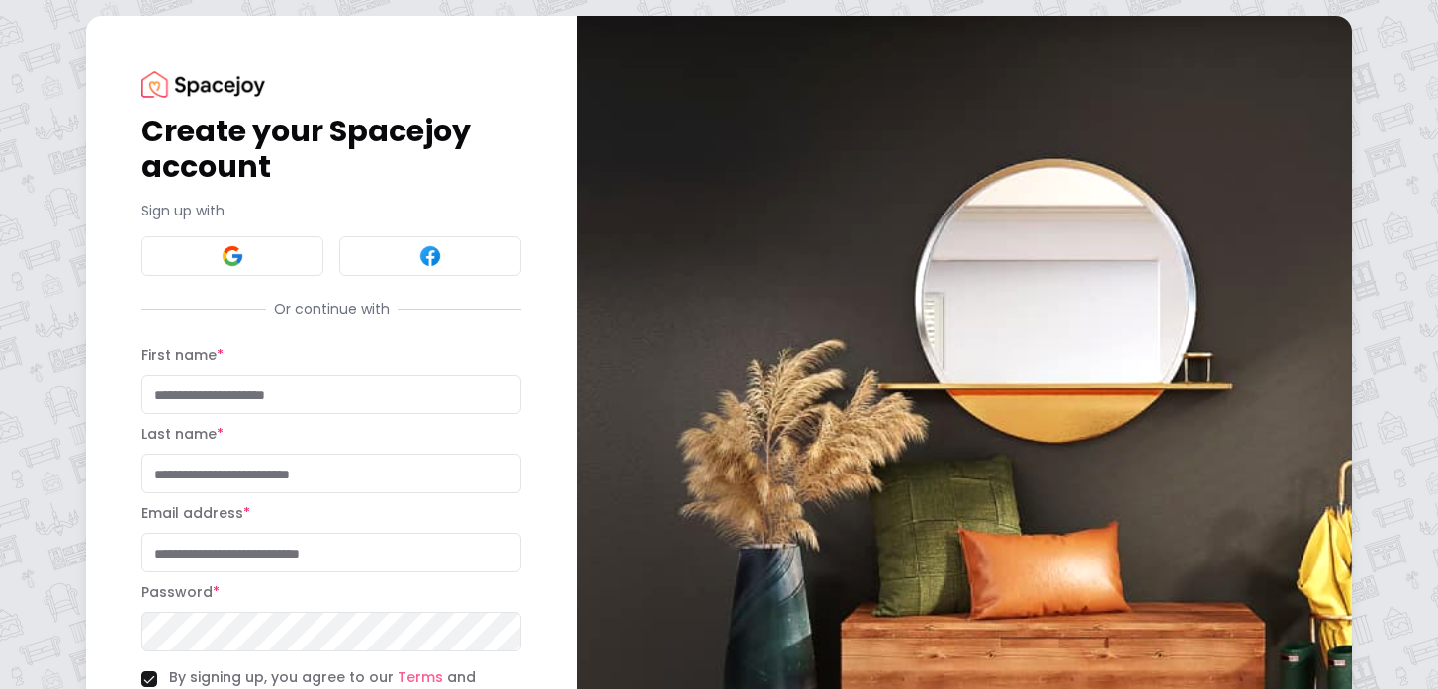
click at [1395, 47] on div "Create your Spacejoy account Sign up with Or continue with First name * Last na…" at bounding box center [719, 435] width 1438 height 871
